Goal: Participate in discussion: Engage in conversation with other users on a specific topic

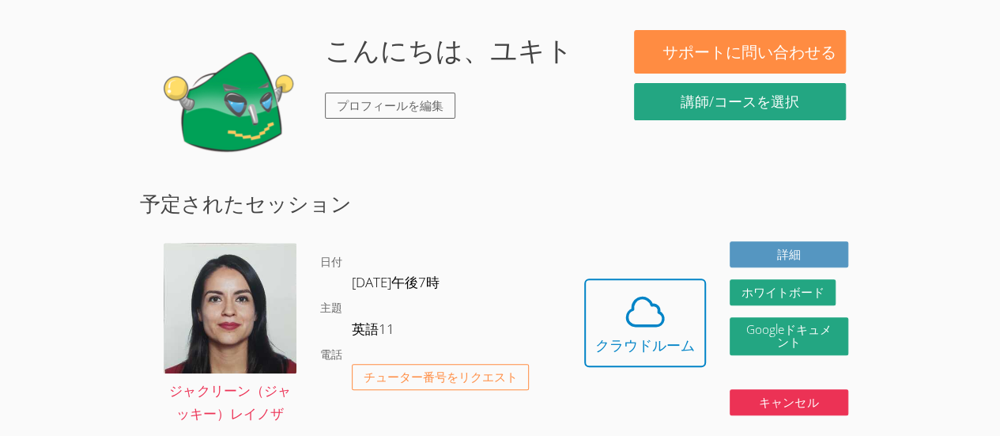
scroll to position [209, 0]
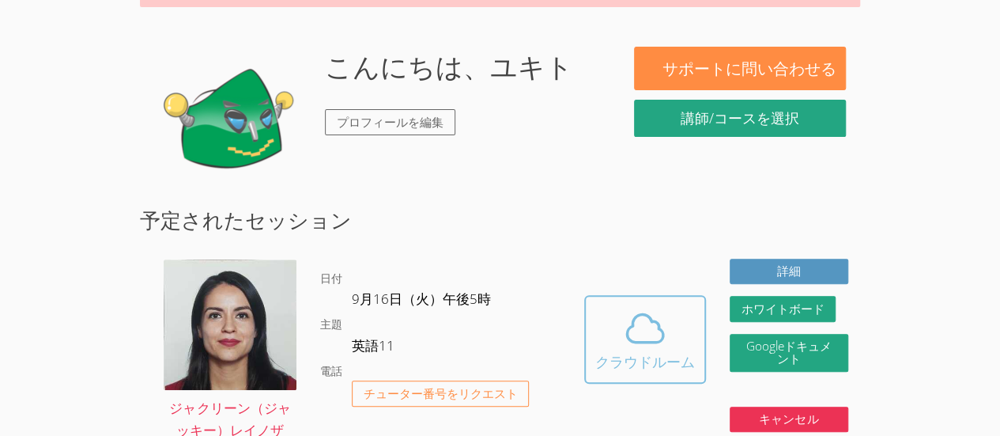
click at [623, 339] on icon at bounding box center [645, 328] width 44 height 44
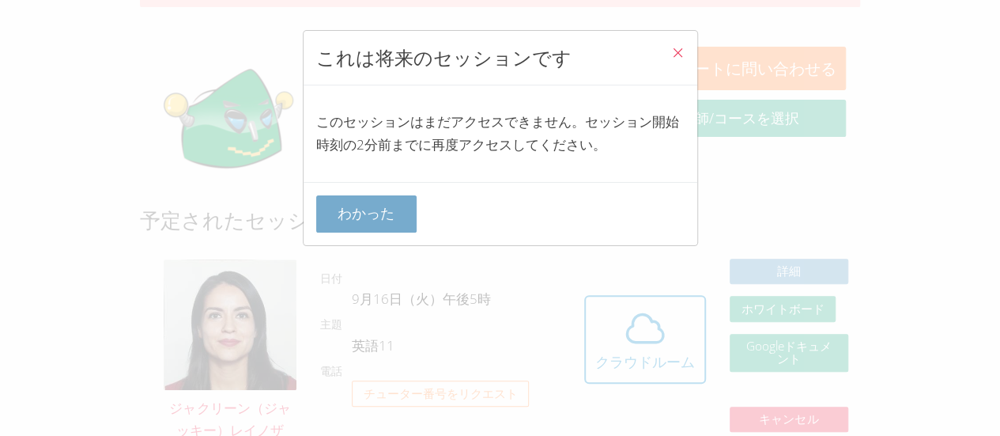
click at [354, 210] on font "わかった" at bounding box center [366, 212] width 57 height 19
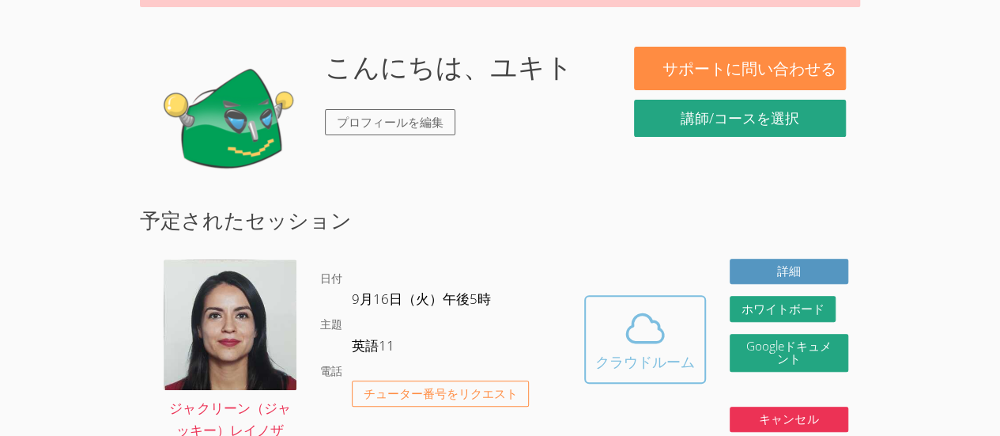
click at [622, 350] on font "クラウドルーム" at bounding box center [645, 361] width 100 height 22
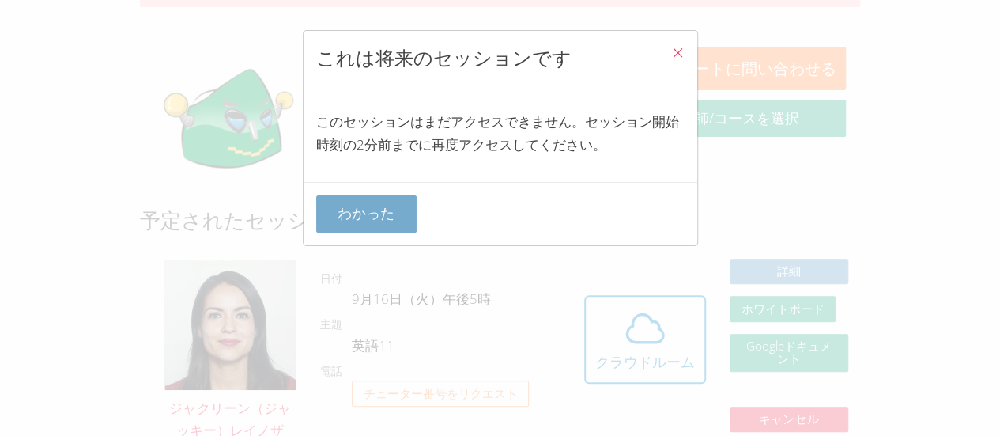
click at [414, 230] on button "わかった" at bounding box center [366, 213] width 101 height 37
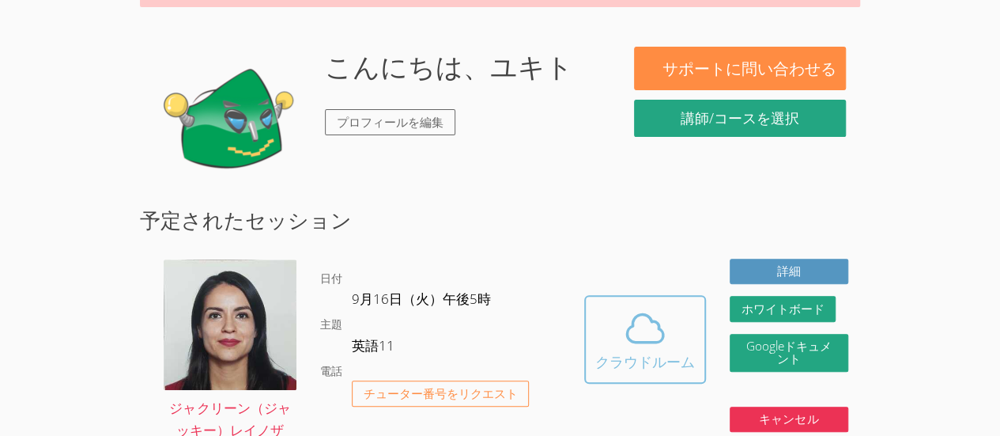
click at [601, 335] on span at bounding box center [645, 328] width 100 height 44
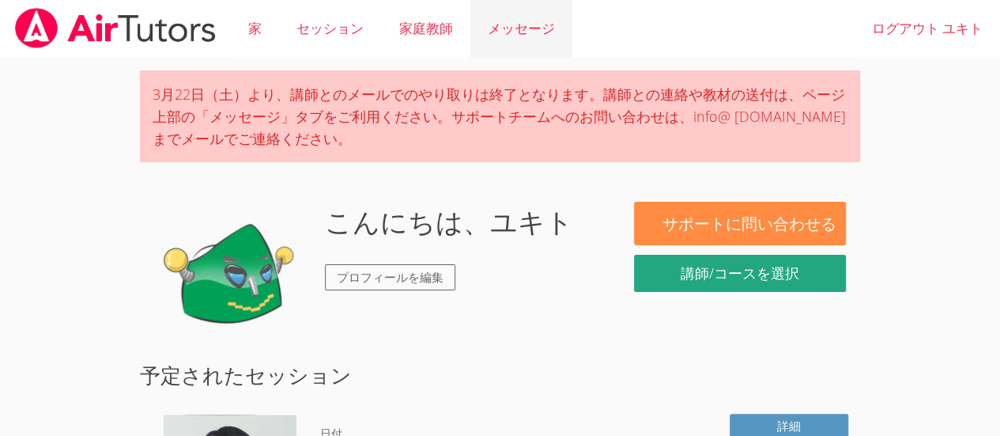
click at [503, 28] on font "メッセージ" at bounding box center [521, 28] width 67 height 18
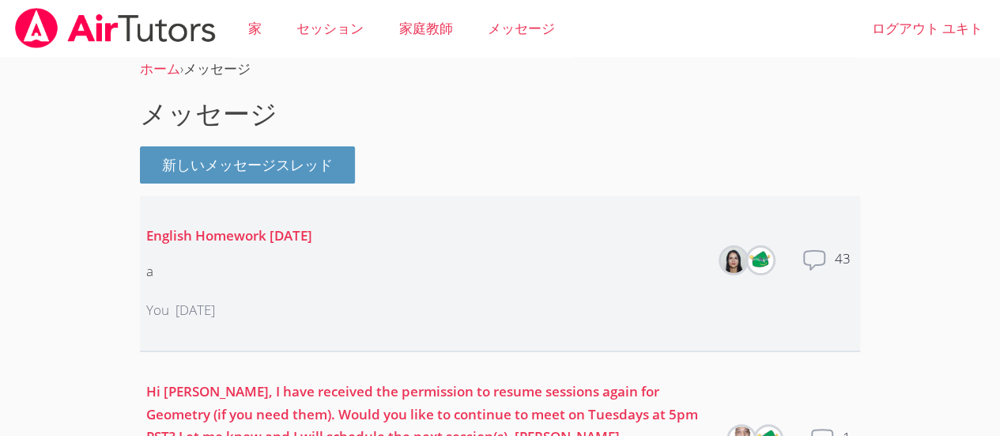
click at [833, 261] on div "Total messages 43" at bounding box center [828, 272] width 52 height 51
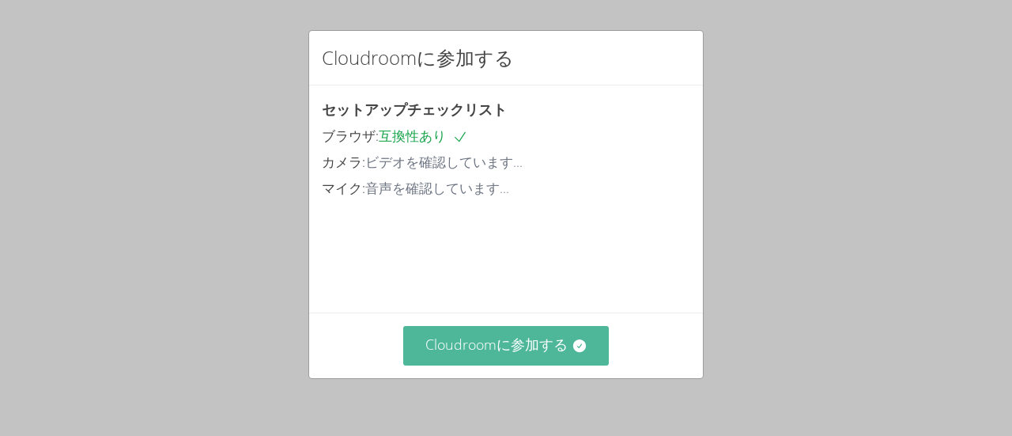
click at [511, 339] on font "Cloudroomに参加する" at bounding box center [496, 343] width 142 height 19
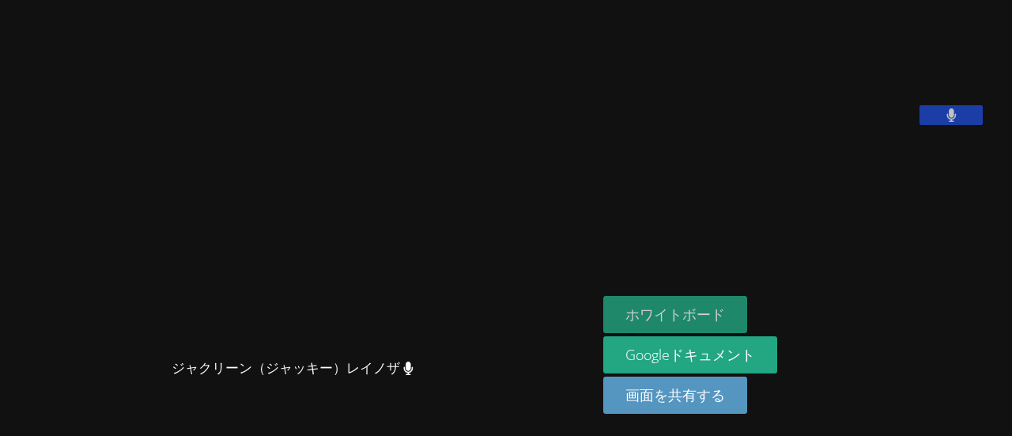
click at [677, 326] on button "ホワイトボード" at bounding box center [675, 314] width 144 height 37
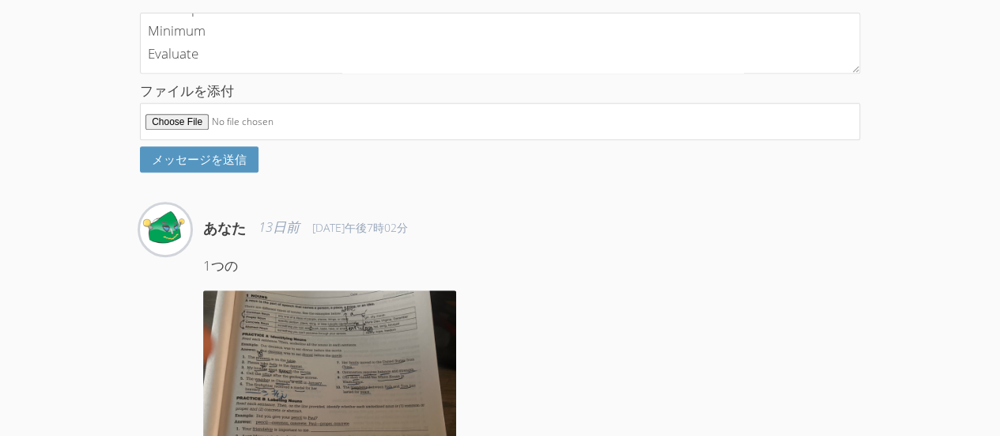
scroll to position [364, 0]
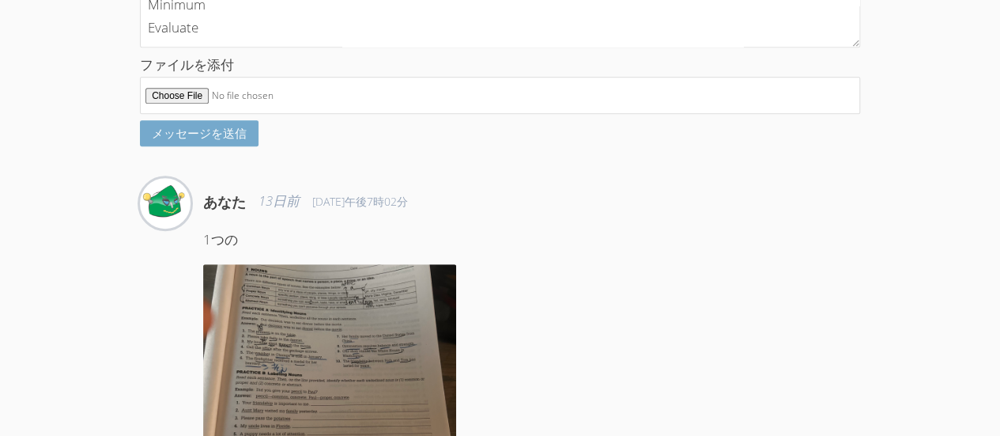
type textarea "Debt Financial interest Credit Balance Income Fee Bankrupt Minimum Evaluate"
click at [228, 146] on button "メッセージを送信" at bounding box center [199, 133] width 119 height 26
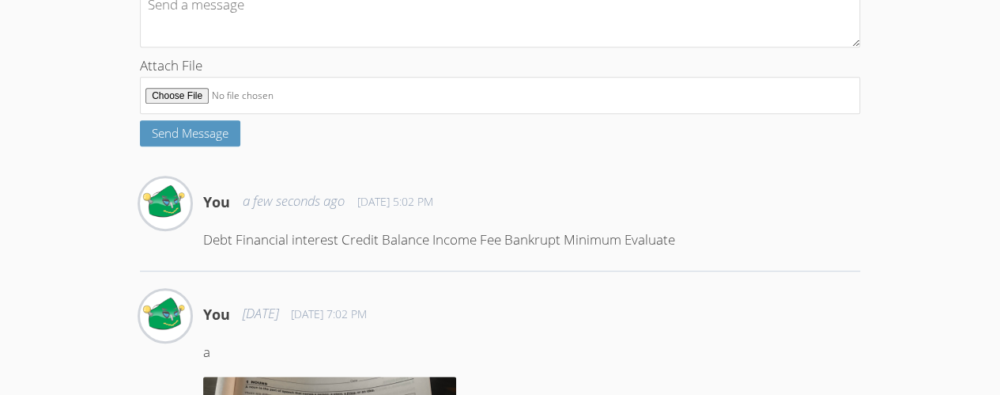
scroll to position [0, 0]
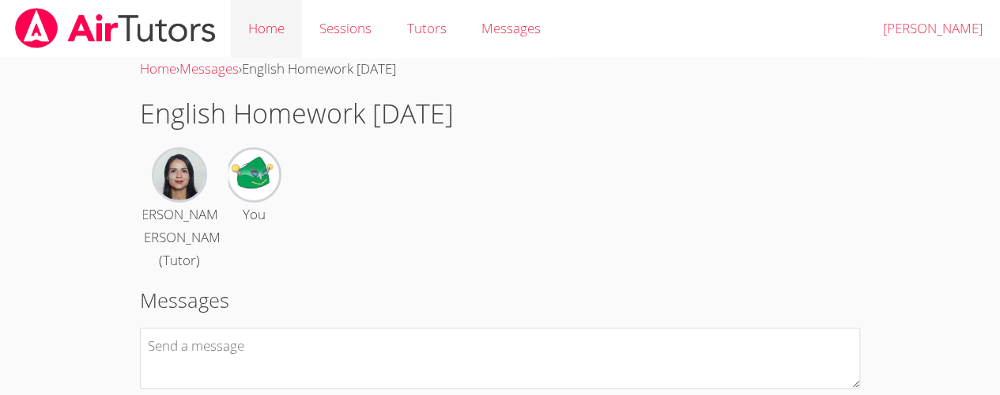
click at [253, 21] on link "Home" at bounding box center [266, 29] width 71 height 58
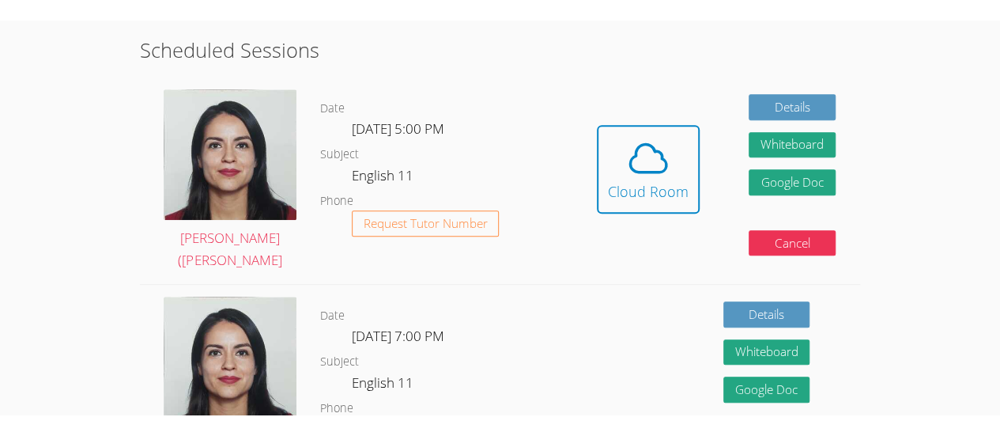
scroll to position [342, 0]
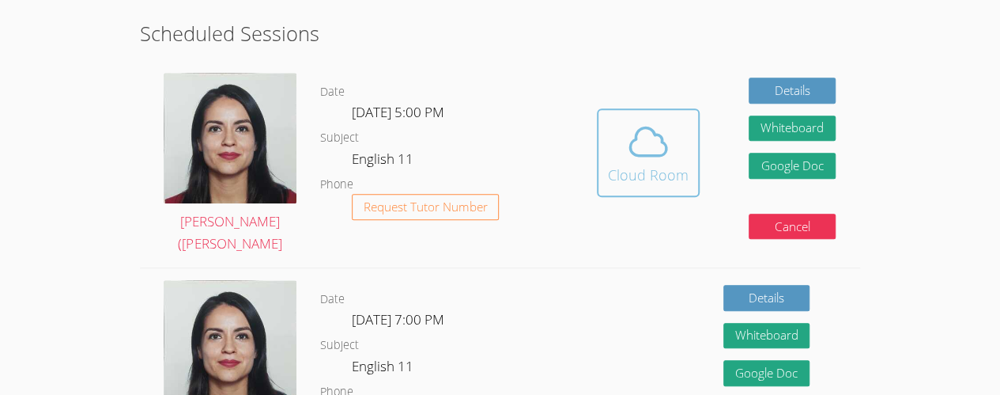
click at [648, 144] on icon at bounding box center [648, 141] width 44 height 44
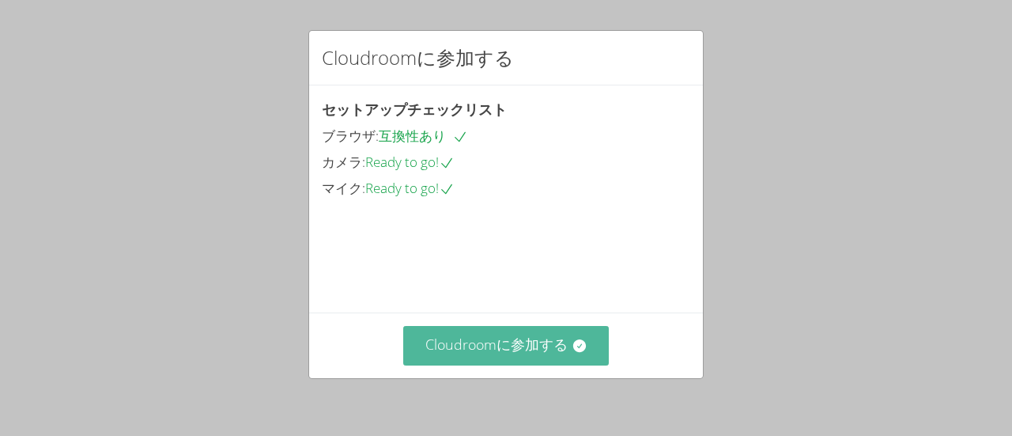
click at [485, 336] on font "Cloudroomに参加する" at bounding box center [496, 343] width 142 height 19
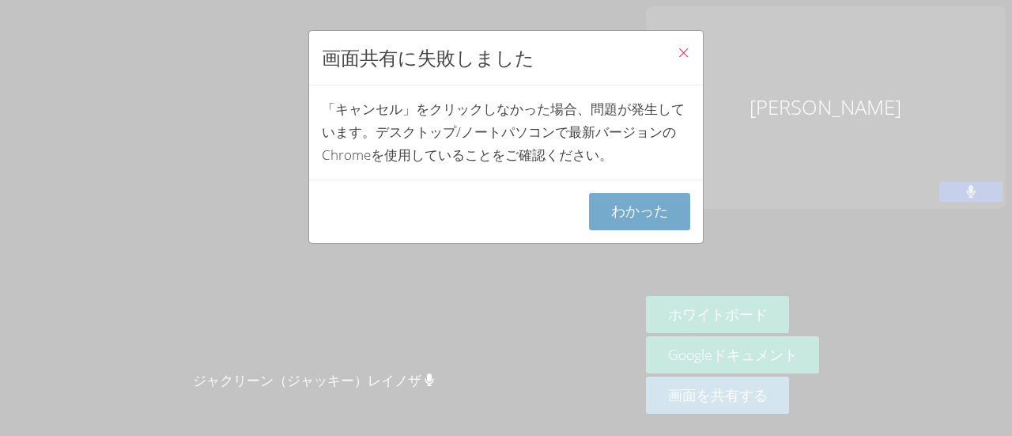
click at [631, 213] on font "わかった" at bounding box center [639, 210] width 57 height 19
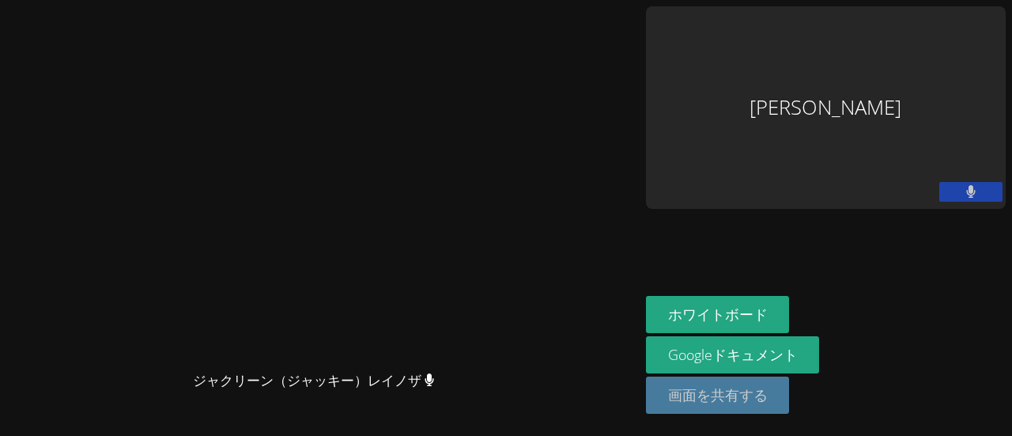
click at [768, 403] on font "画面を共有する" at bounding box center [718, 394] width 100 height 19
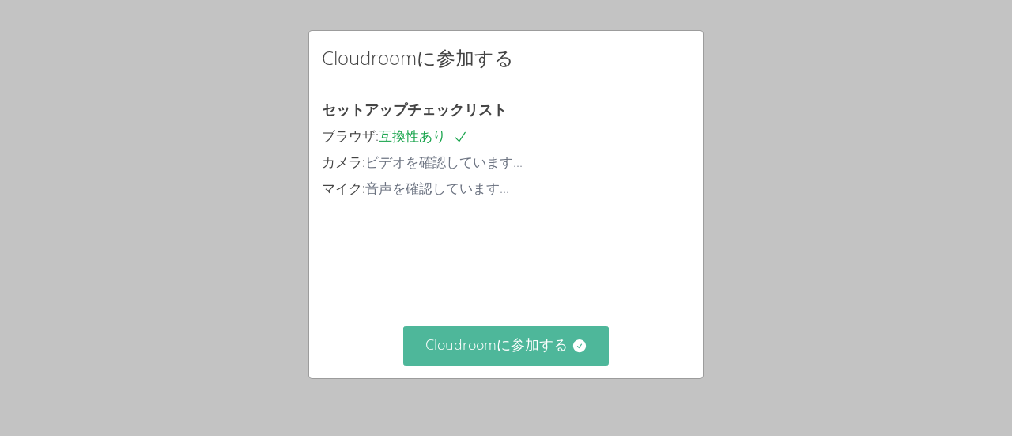
click at [585, 359] on button "Cloudroomに参加する" at bounding box center [506, 345] width 206 height 39
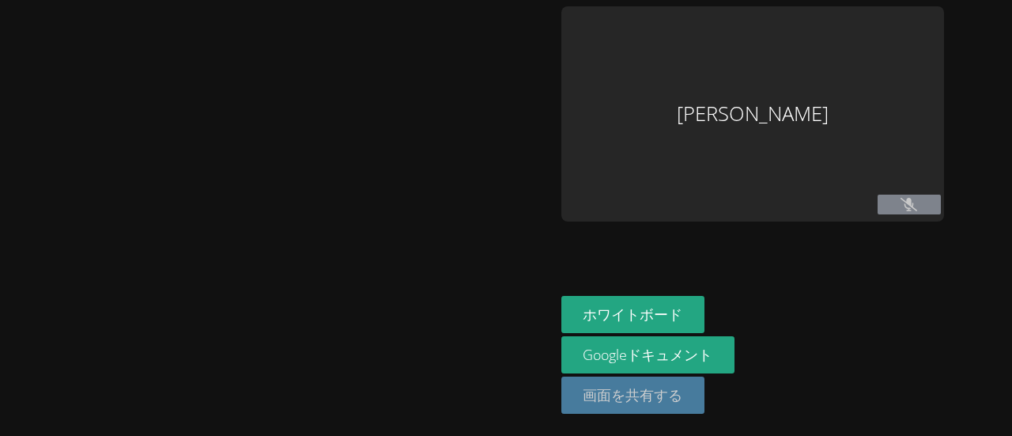
click at [652, 394] on font "画面を共有する" at bounding box center [633, 394] width 100 height 19
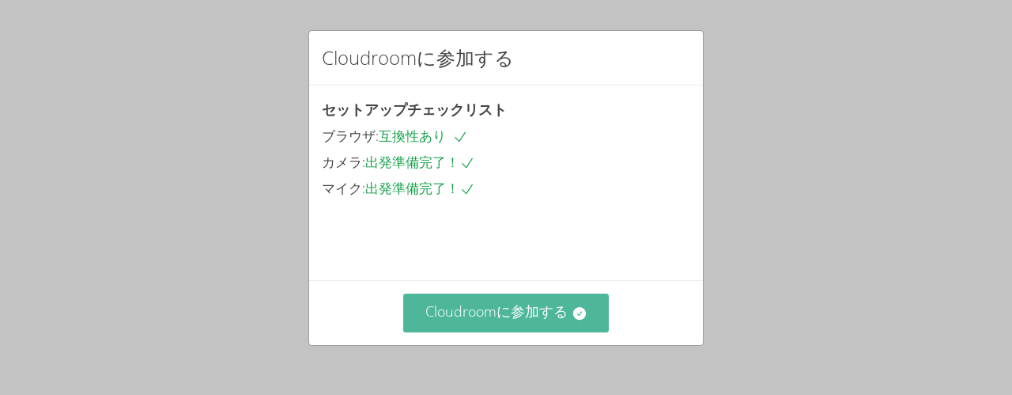
click at [487, 323] on button "Cloudroomに参加する" at bounding box center [506, 312] width 206 height 39
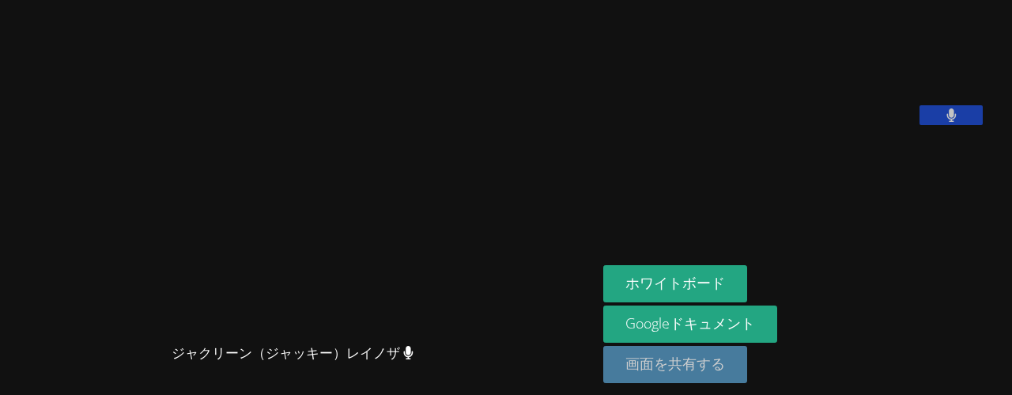
click at [634, 383] on button "画面を共有する" at bounding box center [675, 364] width 144 height 37
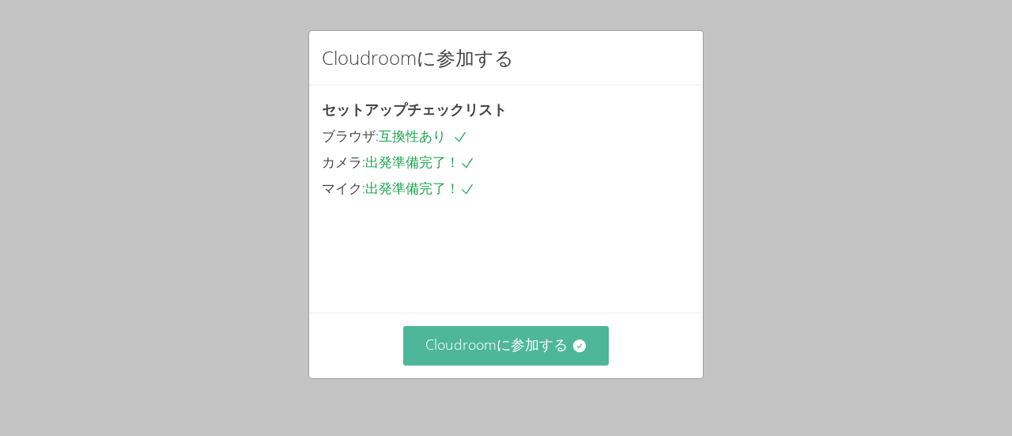
click at [480, 333] on button "Cloudroomに参加する" at bounding box center [506, 345] width 206 height 39
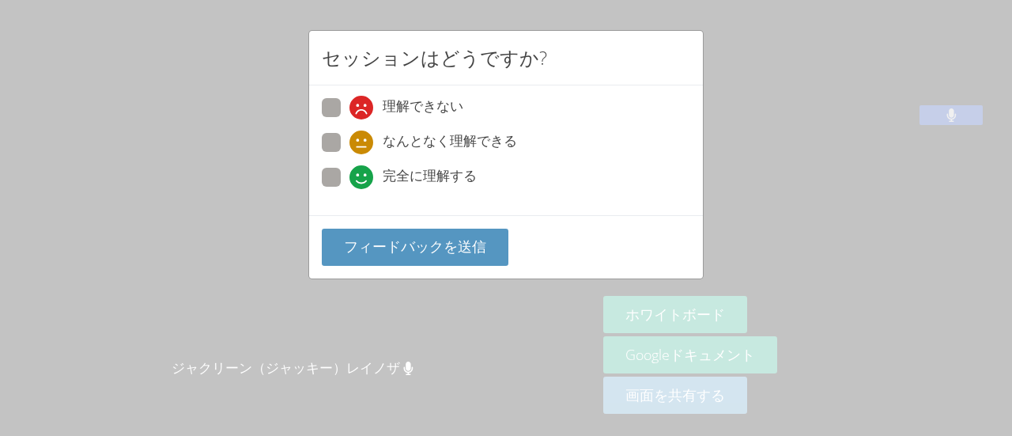
click at [358, 173] on icon at bounding box center [361, 177] width 24 height 24
click at [358, 173] on input "完全に理解する" at bounding box center [355, 174] width 13 height 13
radio input "true"
click at [349, 154] on span at bounding box center [349, 154] width 0 height 0
click at [349, 144] on input "なんとなく理解できる" at bounding box center [355, 139] width 13 height 13
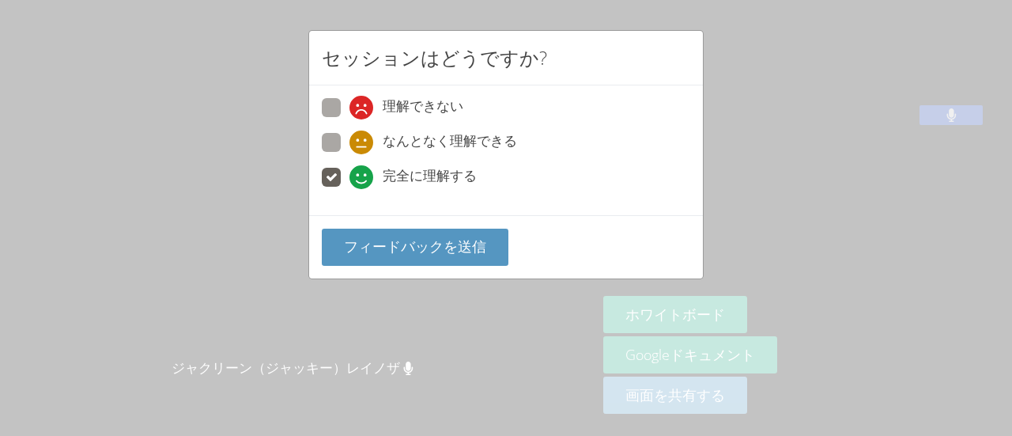
radio input "true"
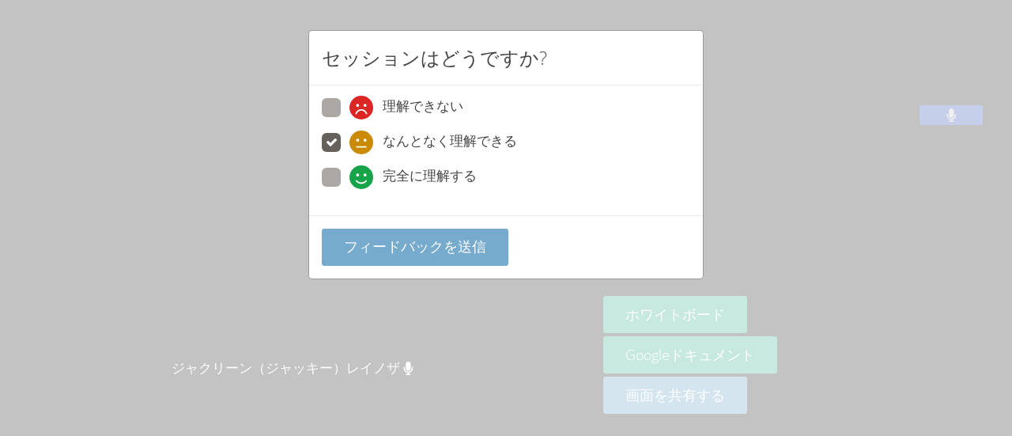
click at [397, 238] on font "フィードバックを送信" at bounding box center [415, 245] width 142 height 19
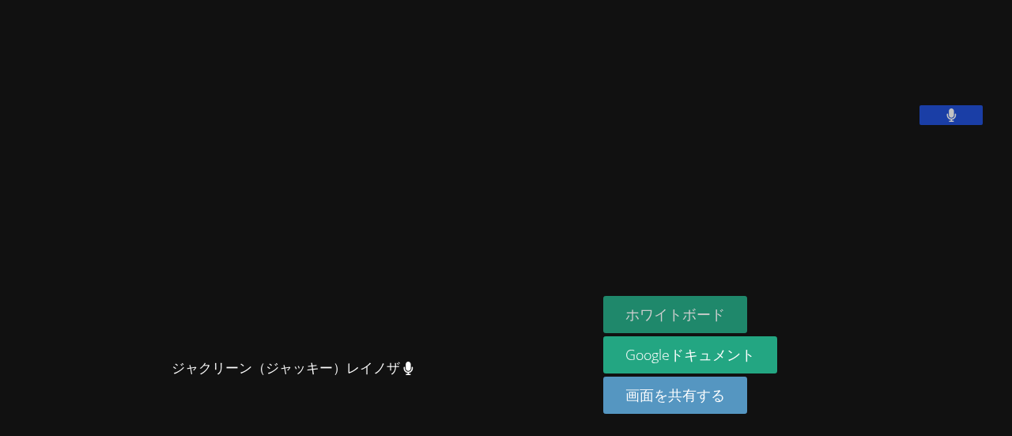
click at [725, 306] on font "ホワイトボード" at bounding box center [675, 313] width 100 height 19
